Goal: Task Accomplishment & Management: Manage account settings

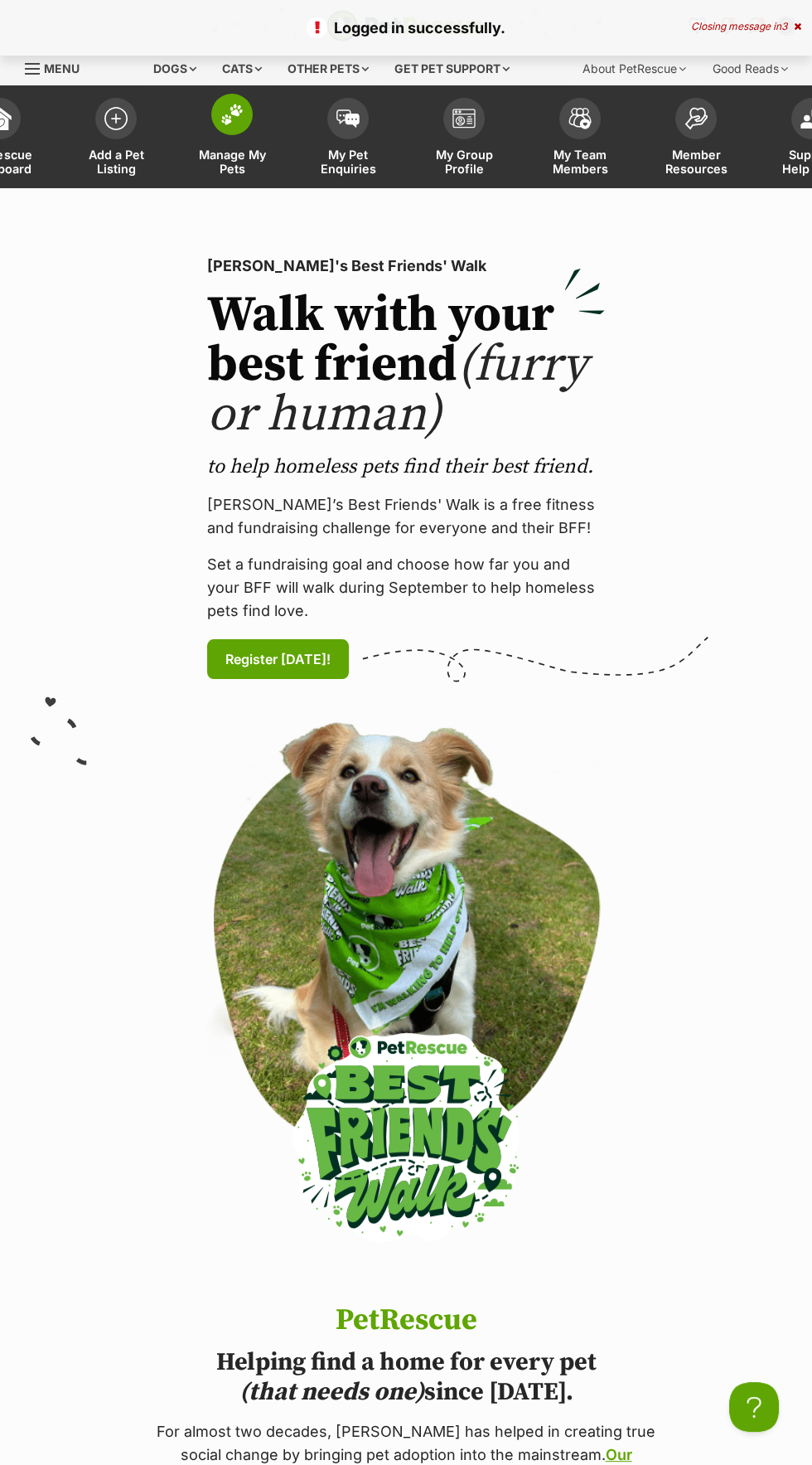
click at [248, 105] on span at bounding box center [232, 115] width 42 height 42
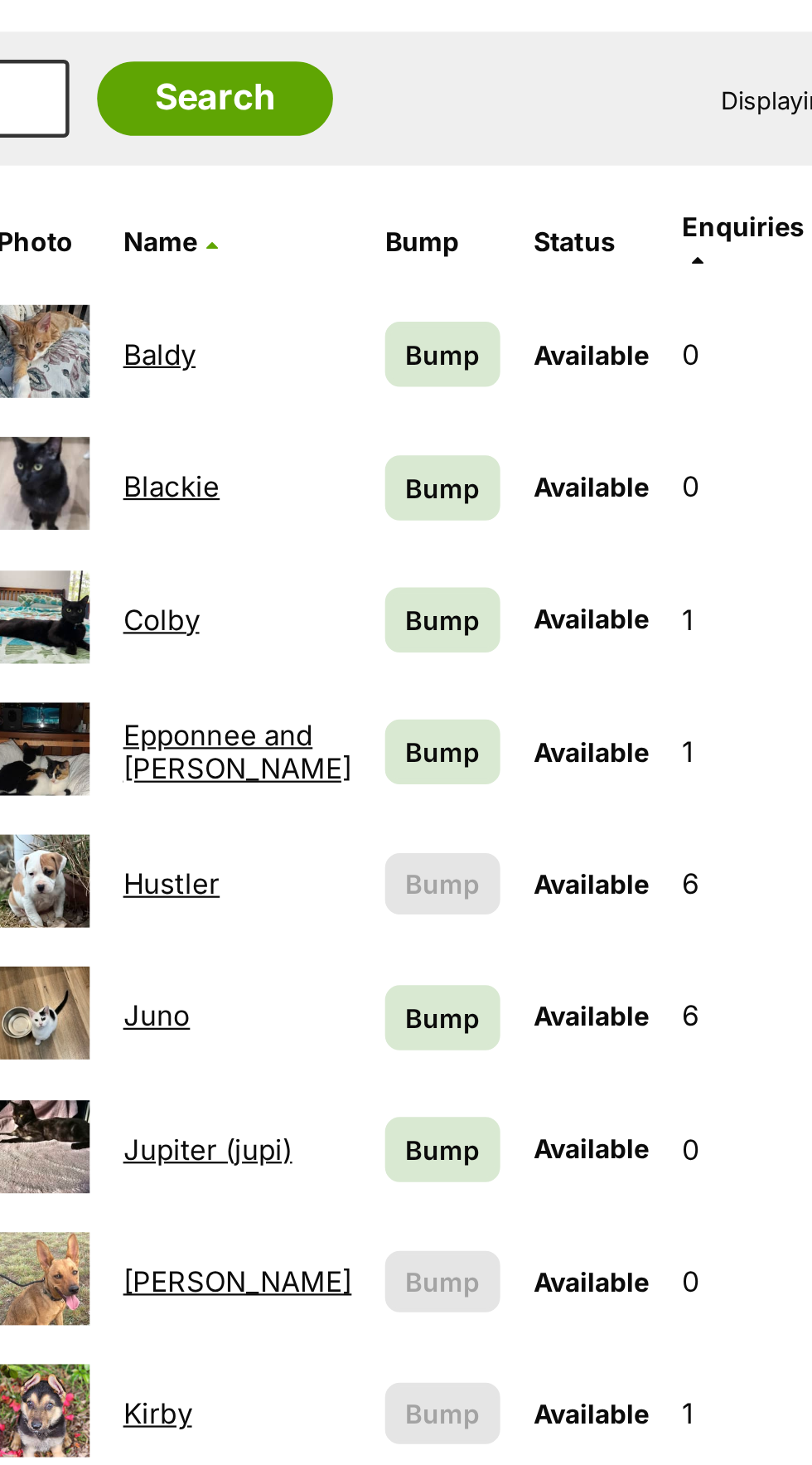
scroll to position [2, 0]
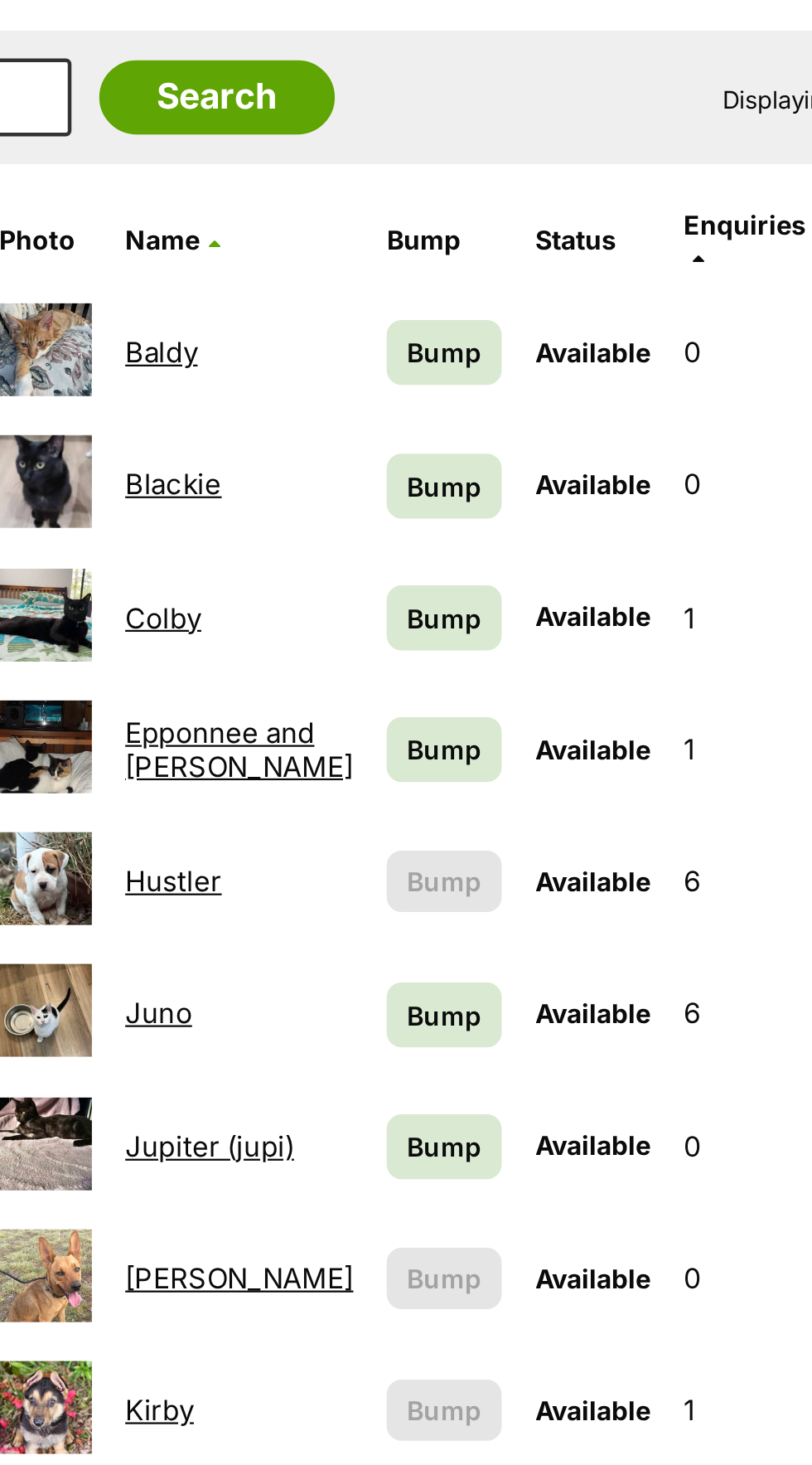
click at [369, 475] on link "Baldy" at bounding box center [372, 483] width 32 height 16
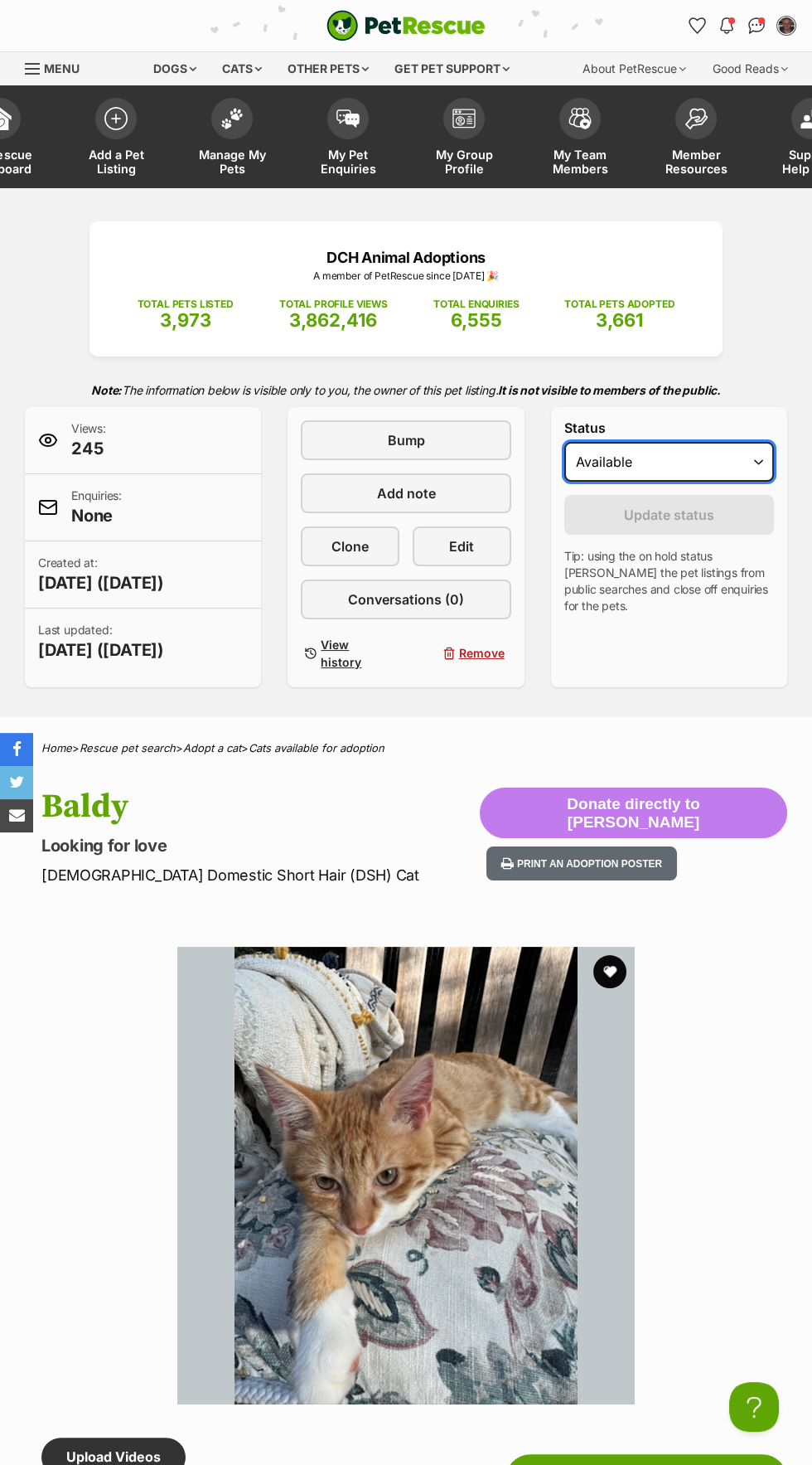
click at [670, 462] on select "Draft Available On hold Adopted" at bounding box center [669, 462] width 209 height 40
select select "rehomed"
click at [564, 442] on select "Draft Available On hold Adopted" at bounding box center [669, 462] width 209 height 40
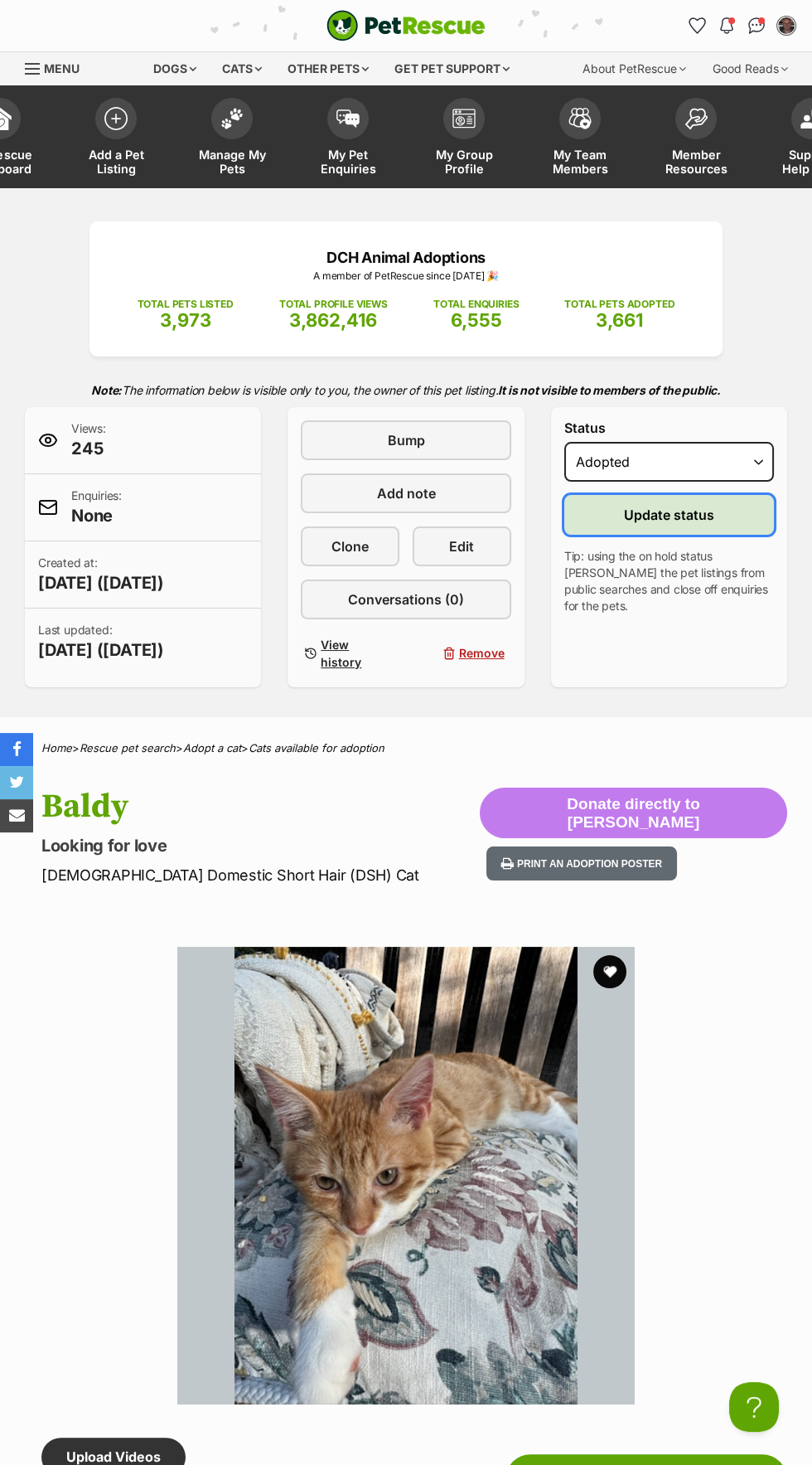
click at [709, 520] on span "Update status" at bounding box center [669, 515] width 91 height 20
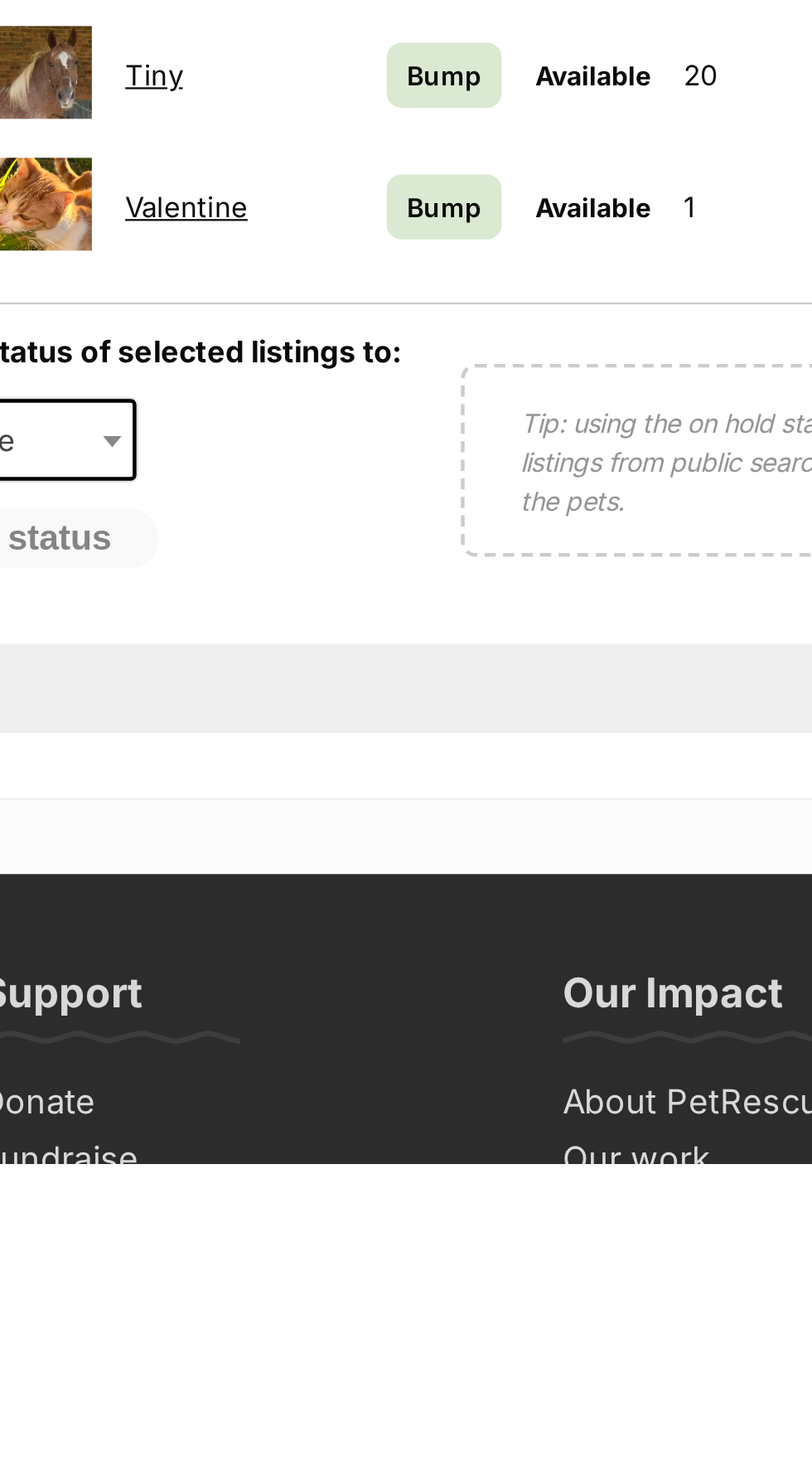
scroll to position [401, 0]
